Goal: Task Accomplishment & Management: Use online tool/utility

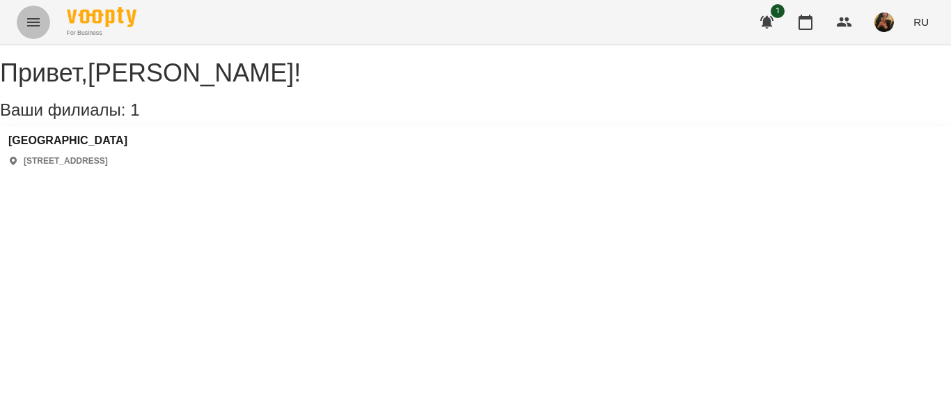
click at [22, 31] on button "Menu" at bounding box center [33, 22] width 33 height 33
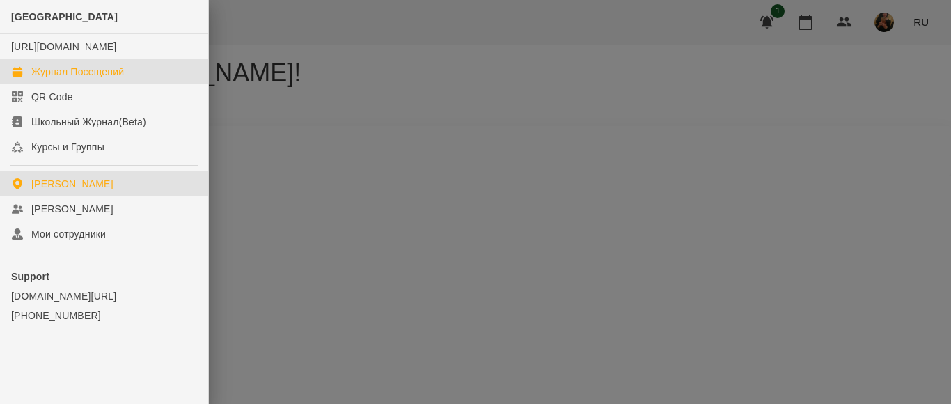
click at [53, 84] on link "Журнал Посещений" at bounding box center [104, 71] width 208 height 25
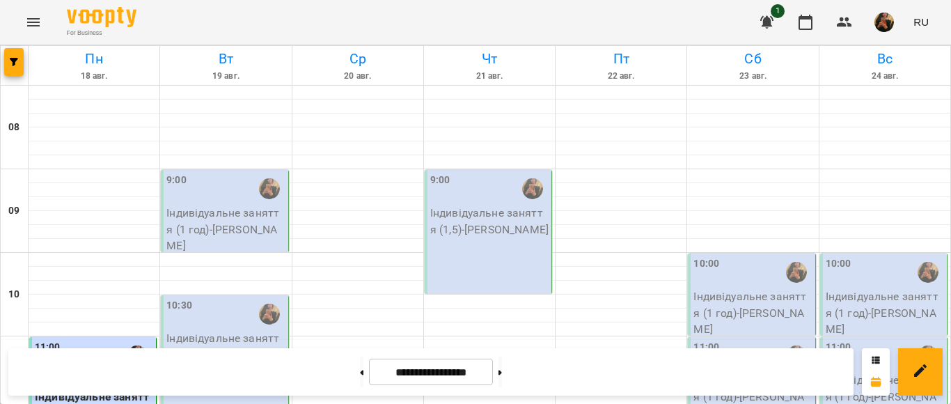
scroll to position [278, 0]
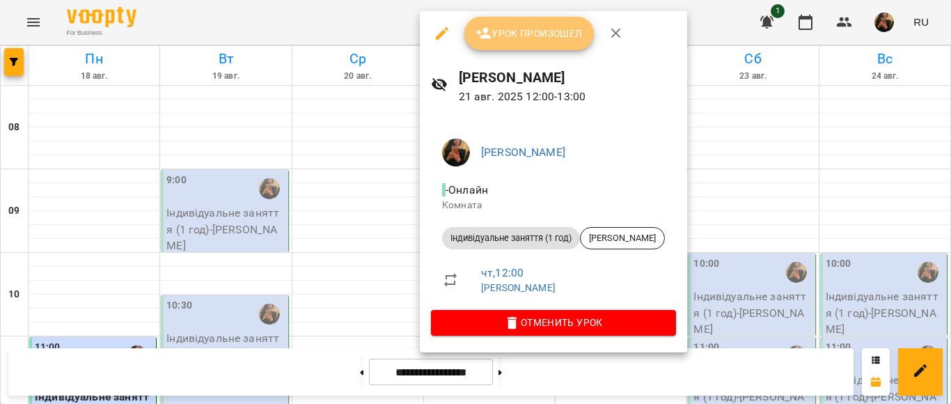
click at [568, 33] on span "Урок произошел" at bounding box center [528, 33] width 107 height 17
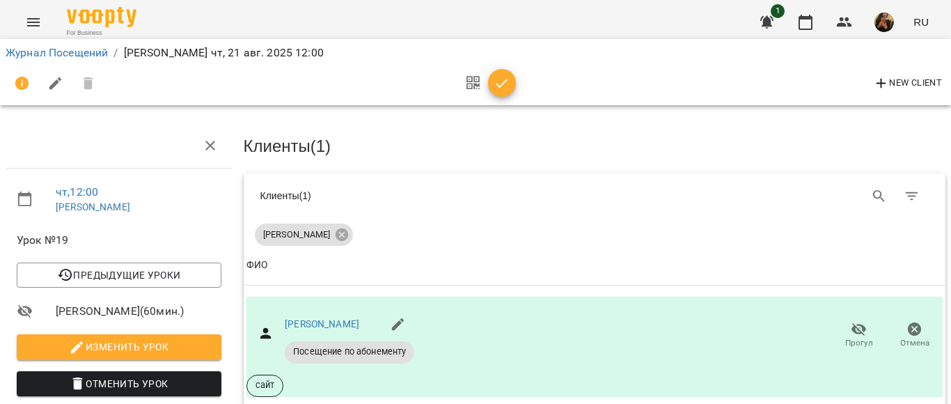
click at [40, 20] on icon "Menu" at bounding box center [33, 22] width 17 height 17
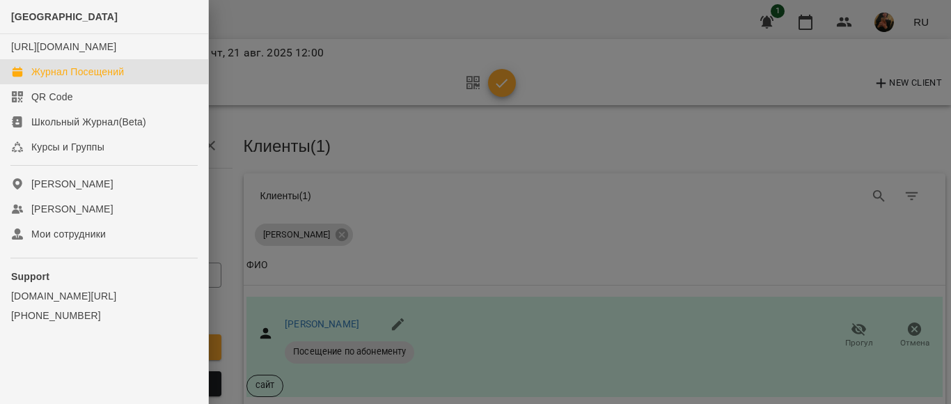
click at [79, 79] on div "Журнал Посещений" at bounding box center [77, 72] width 93 height 14
